Goal: Check status: Check status

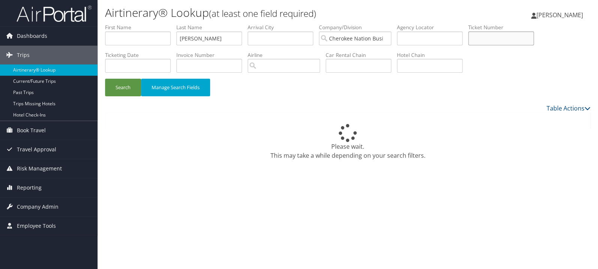
click at [505, 41] on input "text" at bounding box center [501, 39] width 66 height 14
paste input "89008971616073"
type input "8900897161607"
click at [239, 35] on input "slaughter" at bounding box center [209, 39] width 66 height 14
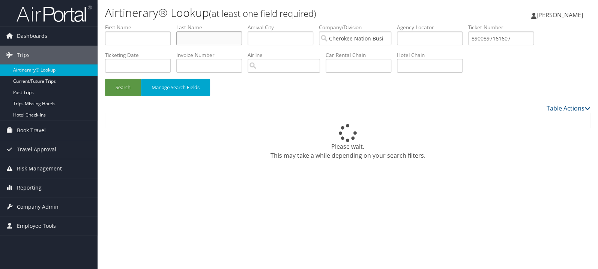
click at [105, 79] on button "Search" at bounding box center [123, 88] width 36 height 18
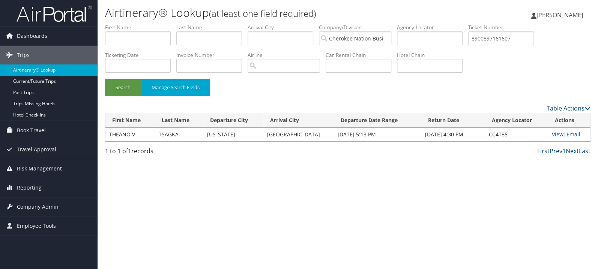
click at [548, 134] on td "View | Email" at bounding box center [569, 135] width 42 height 14
click at [552, 134] on link "View" at bounding box center [558, 134] width 12 height 7
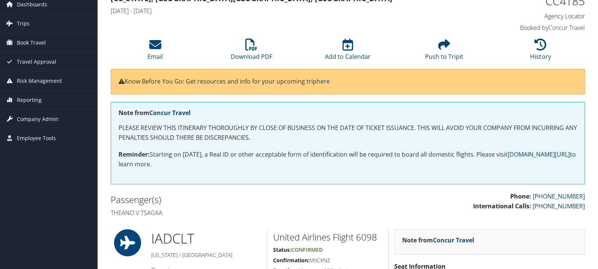
scroll to position [20, 0]
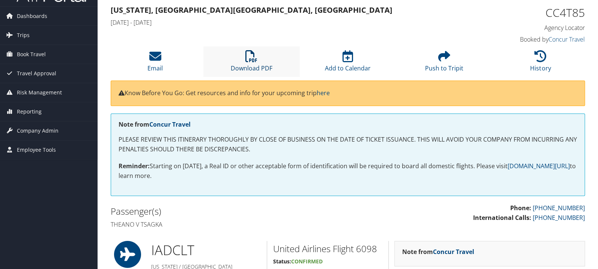
click at [252, 57] on icon at bounding box center [251, 56] width 12 height 12
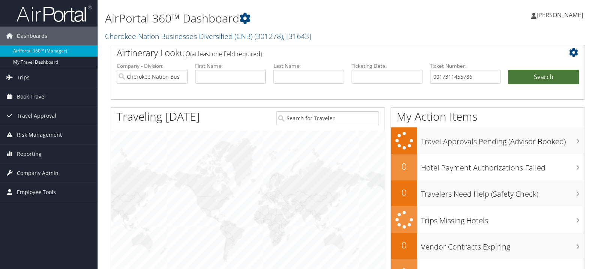
type input "0017311455786"
click at [523, 77] on button "Search" at bounding box center [543, 77] width 71 height 15
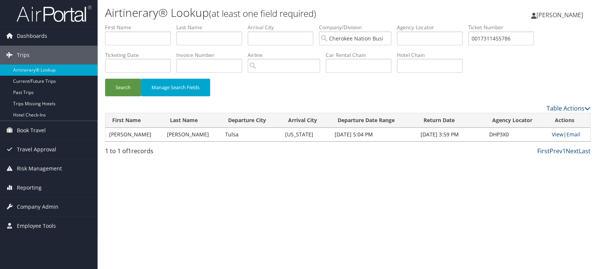
click at [552, 134] on link "View" at bounding box center [558, 134] width 12 height 7
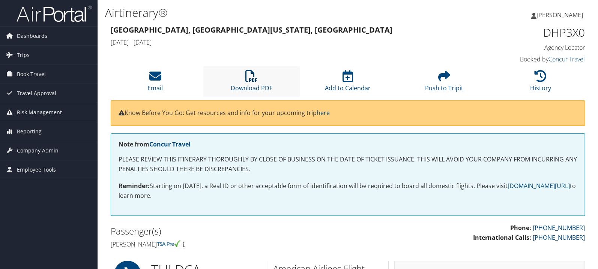
click at [253, 76] on icon at bounding box center [251, 76] width 12 height 12
